Goal: Navigation & Orientation: Find specific page/section

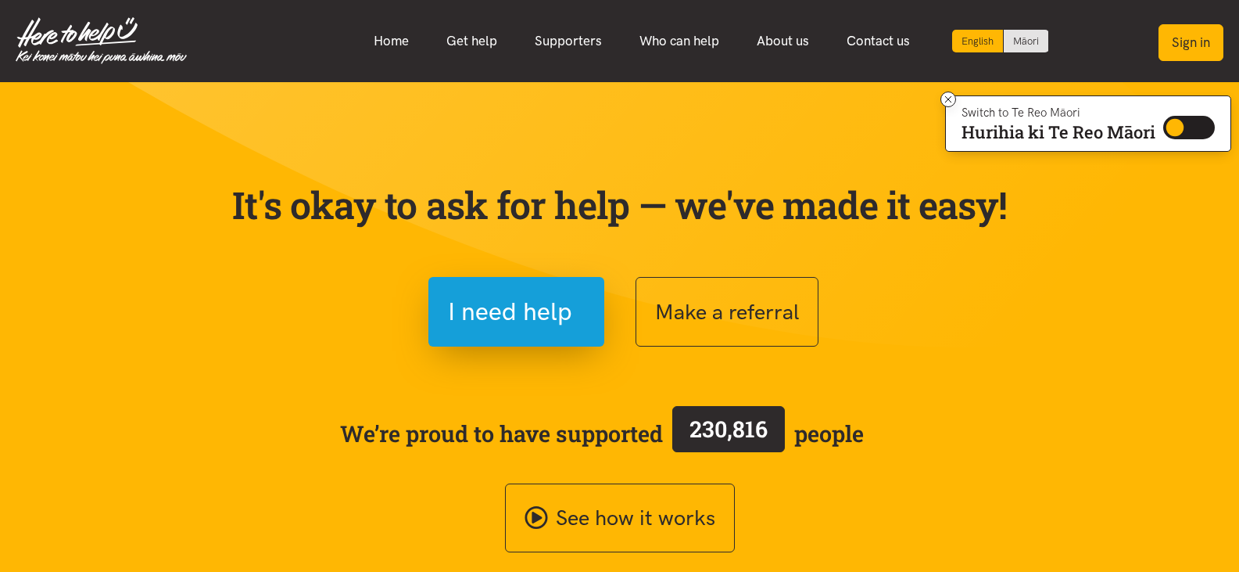
click at [1184, 44] on button "Sign in" at bounding box center [1191, 42] width 65 height 37
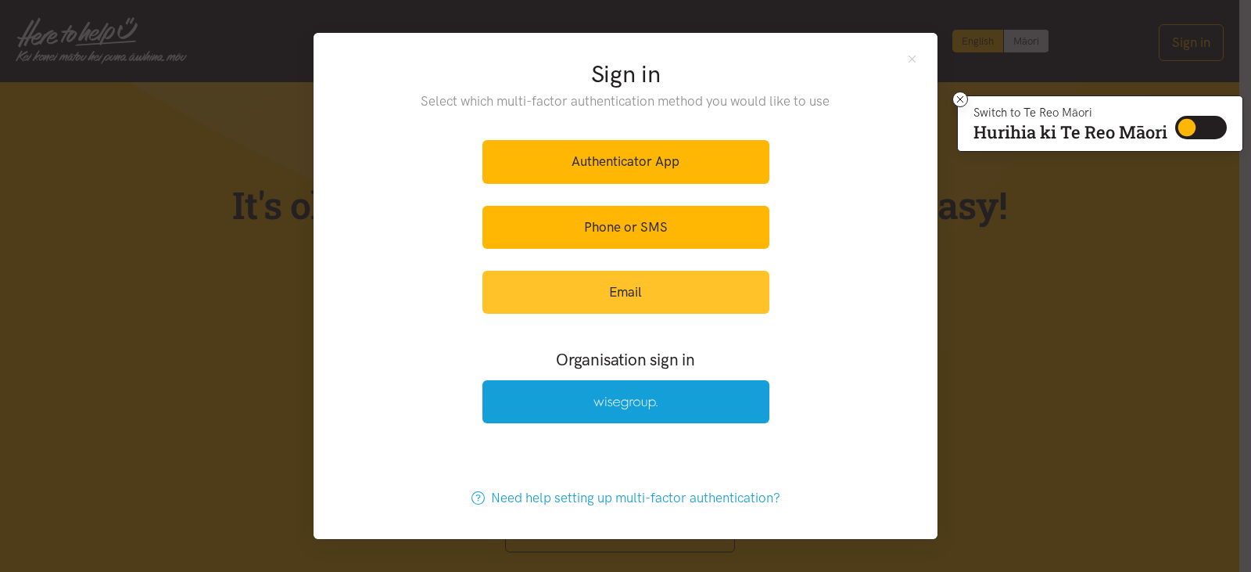
click at [627, 291] on link "Email" at bounding box center [625, 292] width 287 height 43
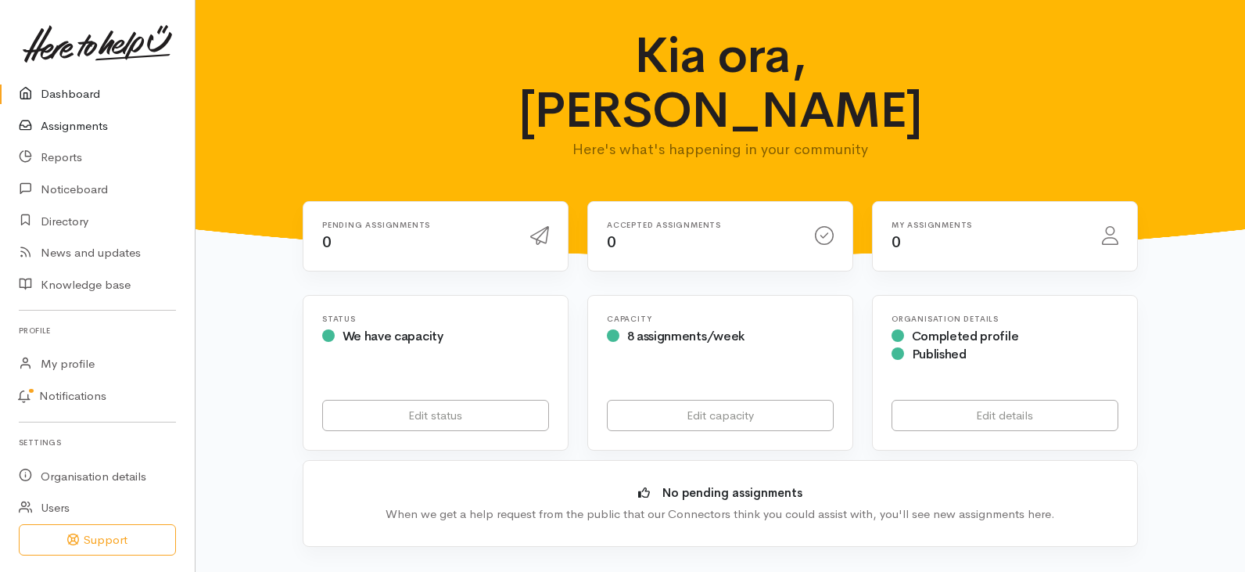
click at [73, 120] on link "Assignments" at bounding box center [97, 126] width 195 height 32
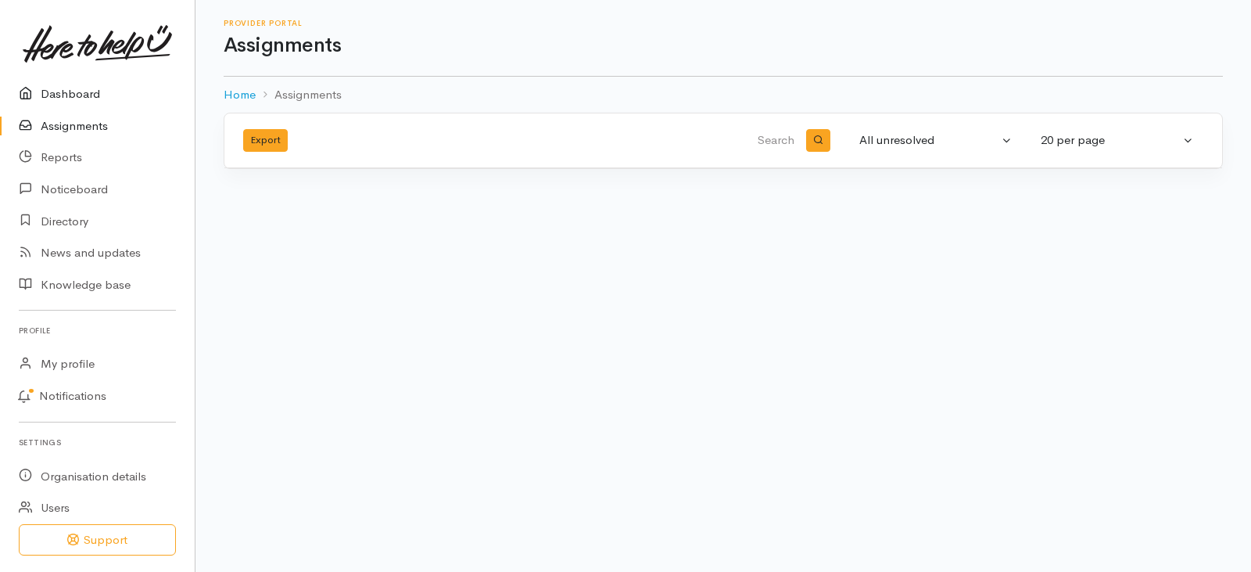
click at [77, 97] on link "Dashboard" at bounding box center [97, 94] width 195 height 32
